Goal: Task Accomplishment & Management: Complete application form

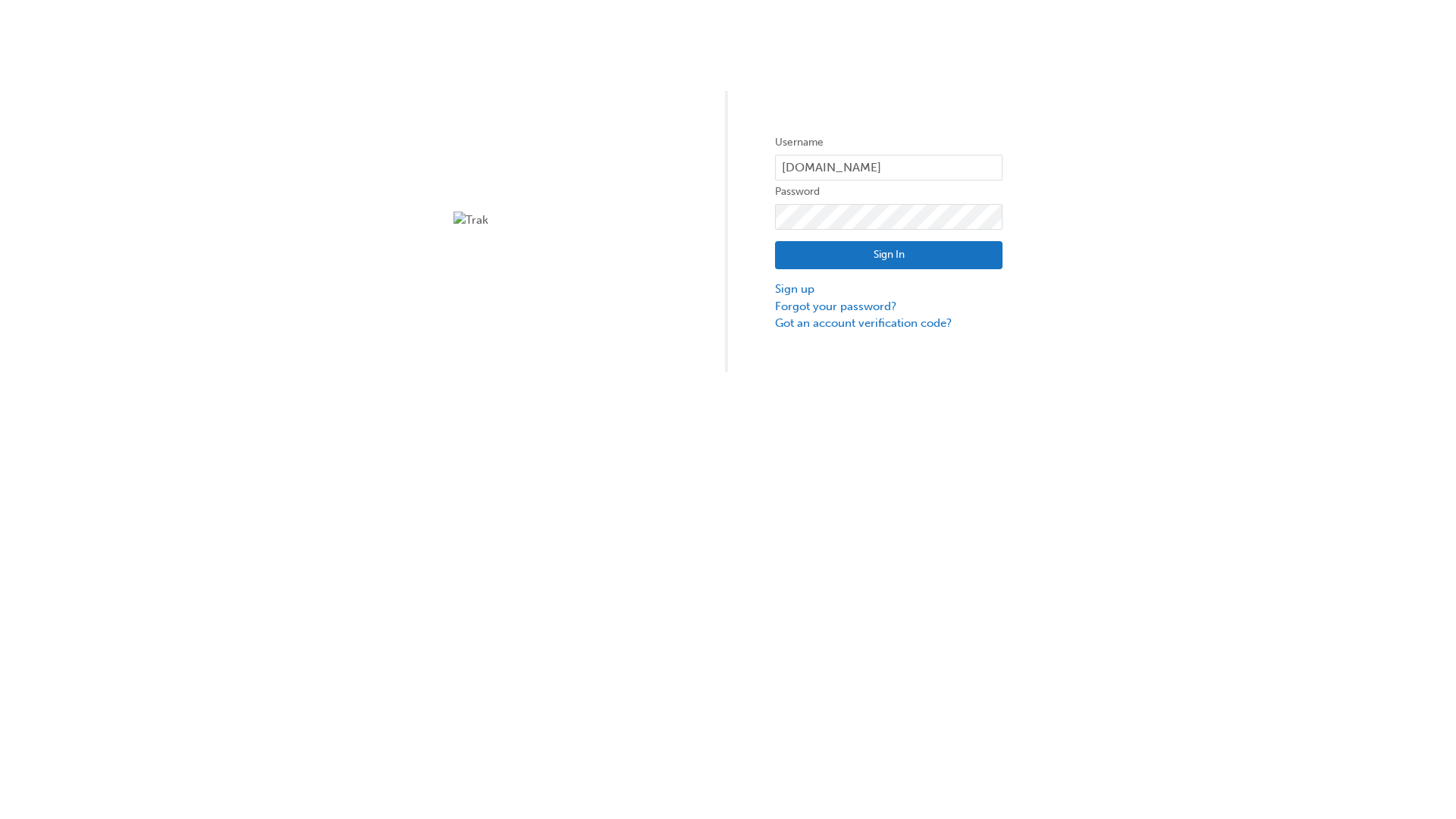
type input "test.e2e.user31"
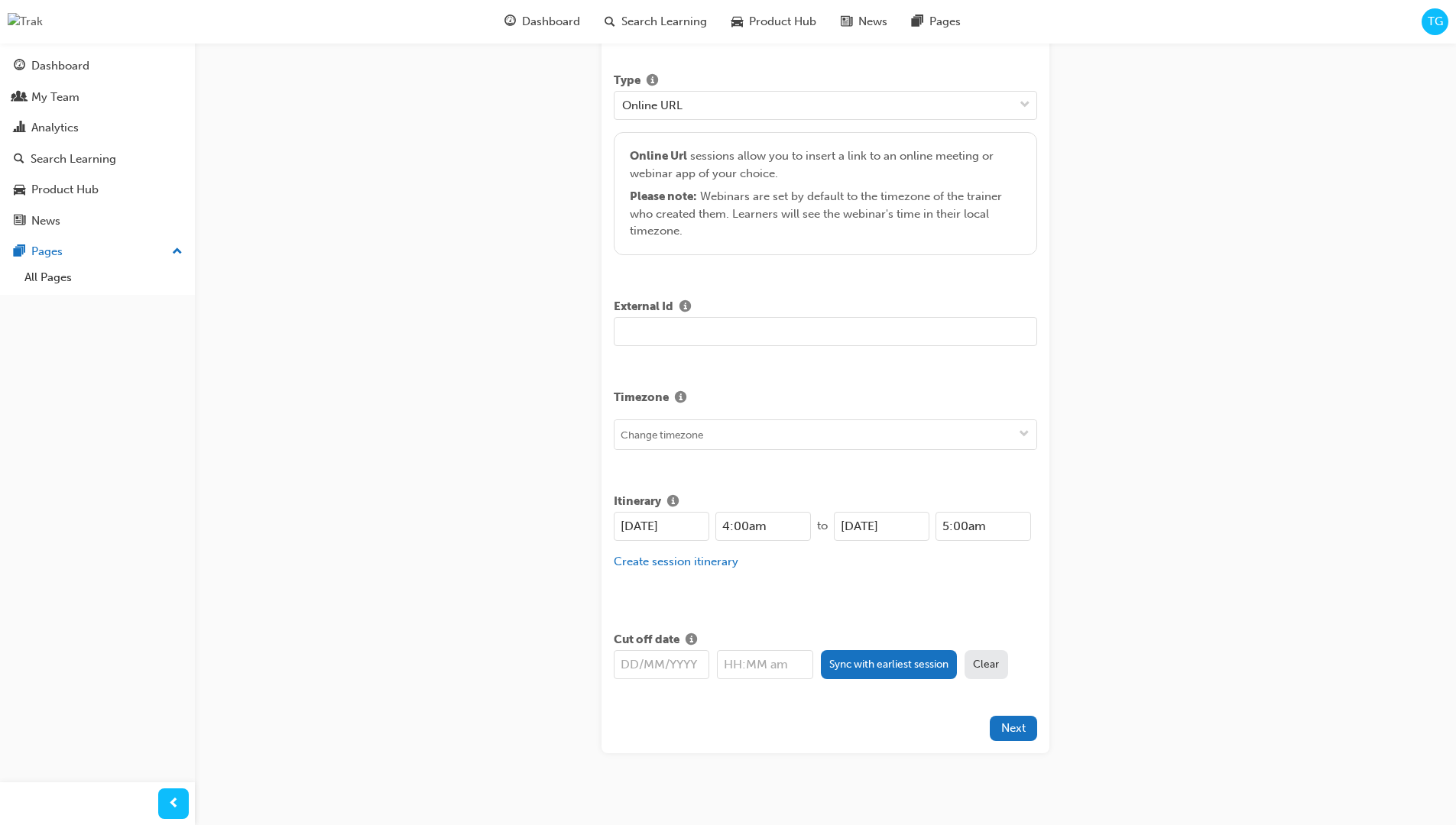
type input "Title for testing purposes"
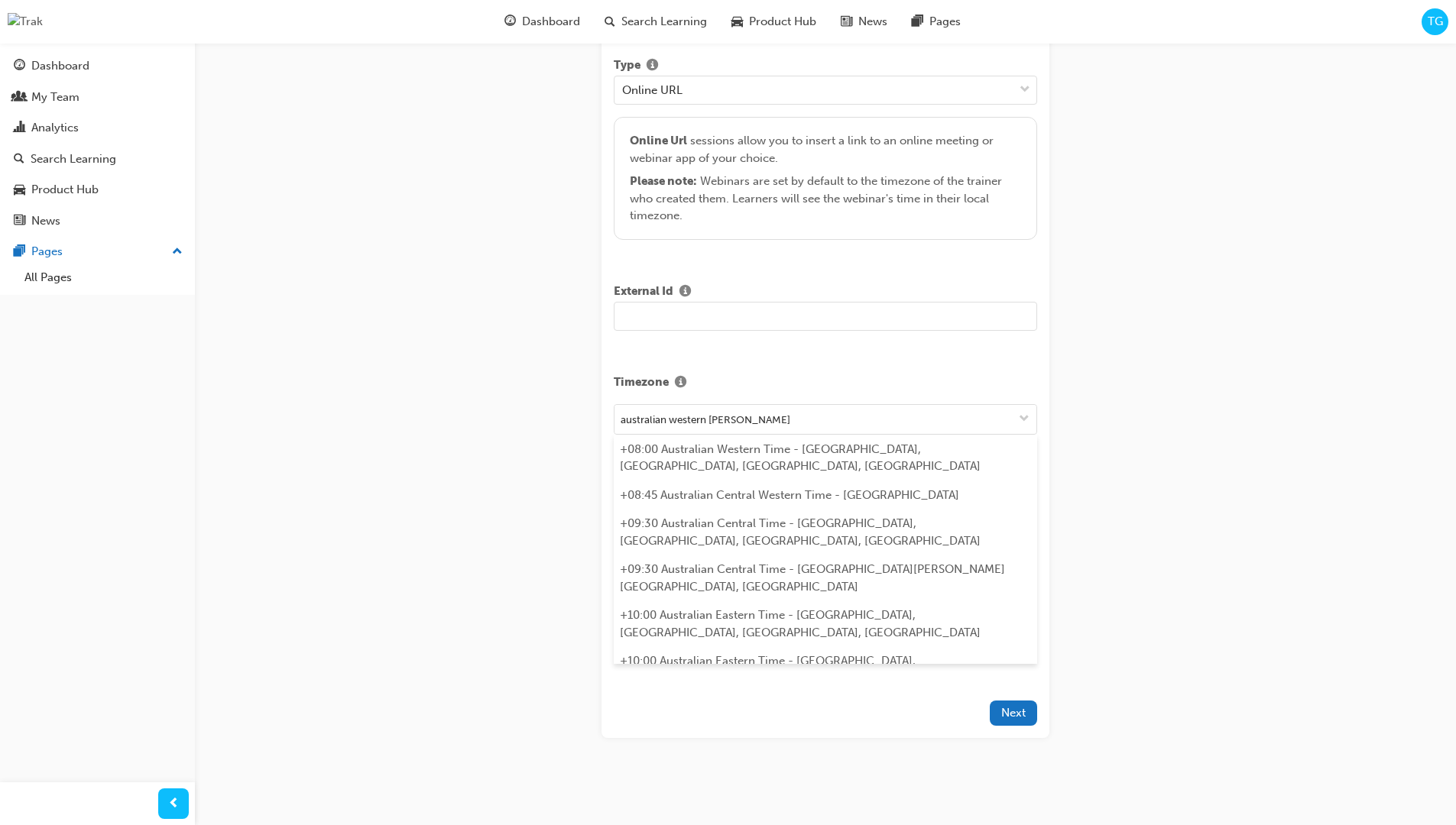
type input "australian western time"
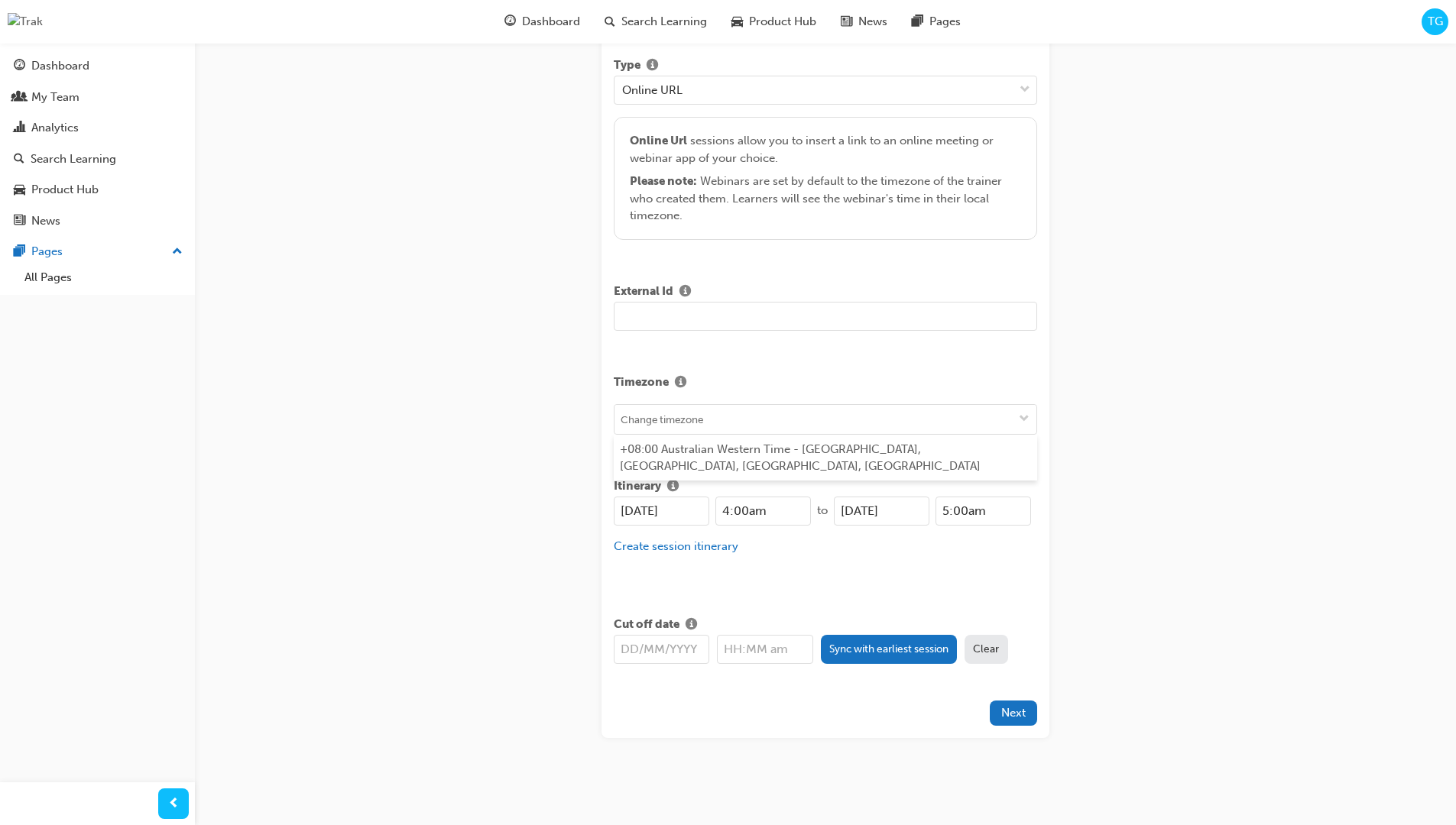
type input "[DATE]"
type input "4:00am"
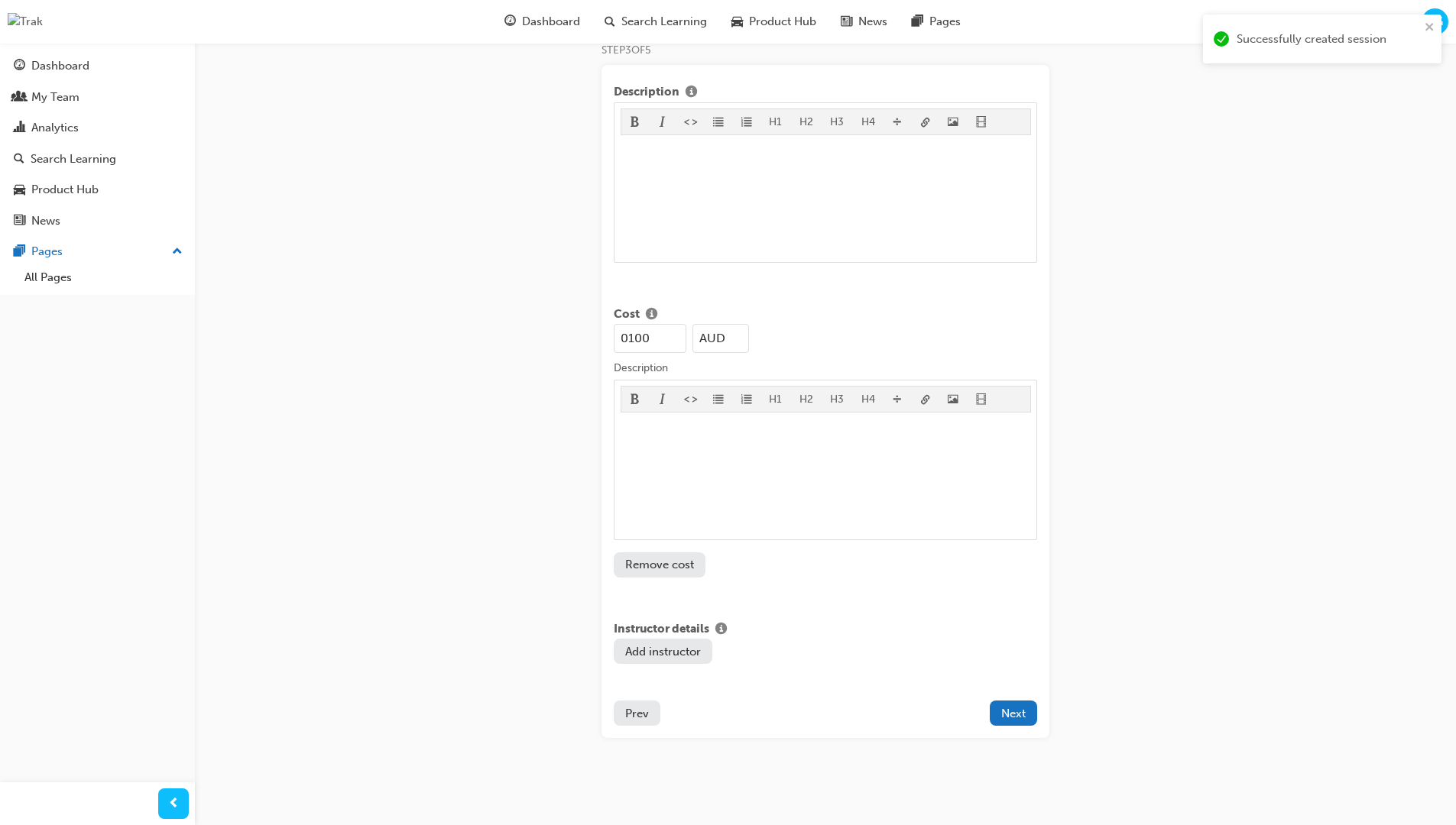
type input "100"
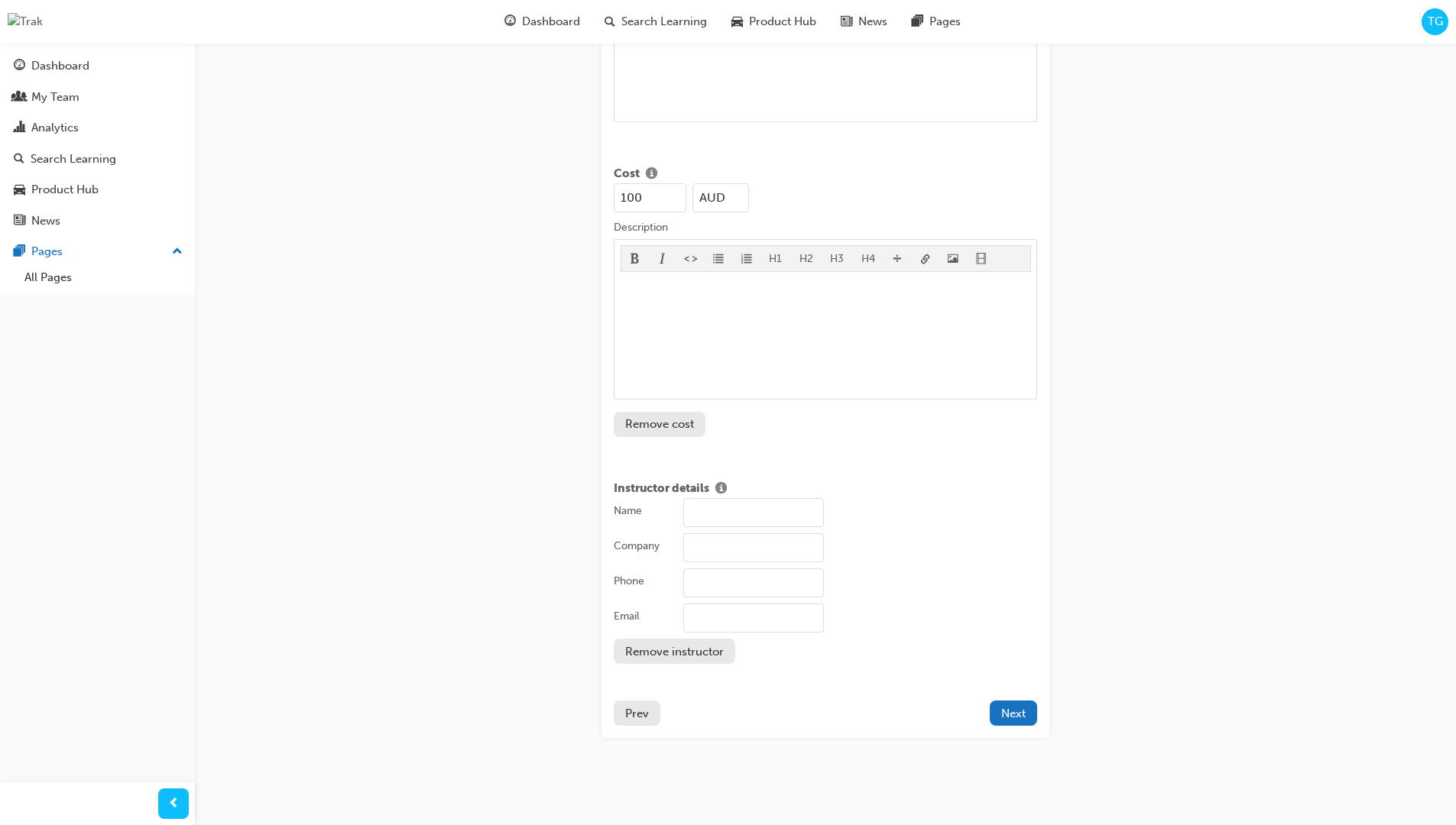
type input "John Doe"
type input "Test corporation"
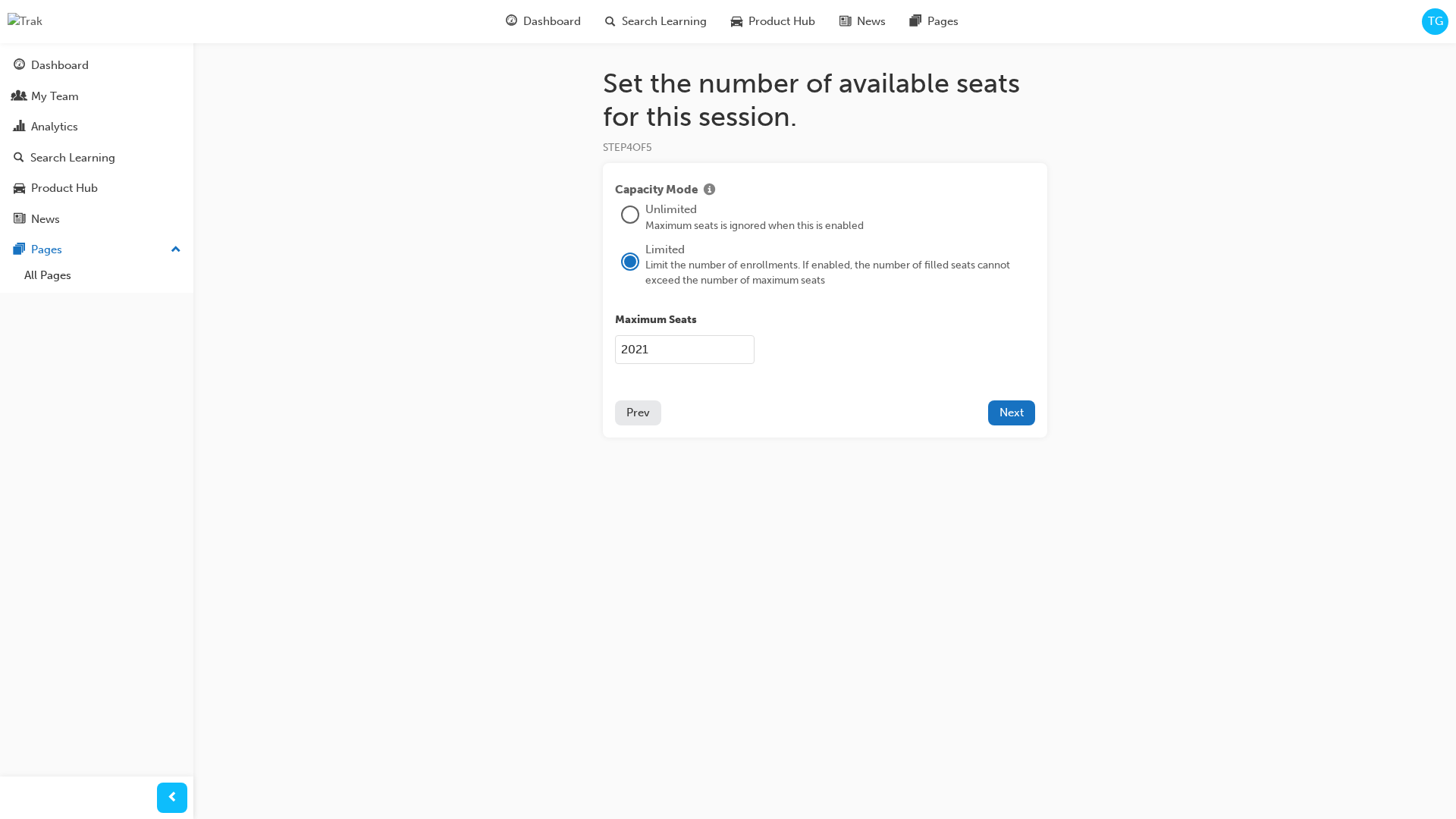
type input "2021"
